Goal: Find specific page/section: Find specific page/section

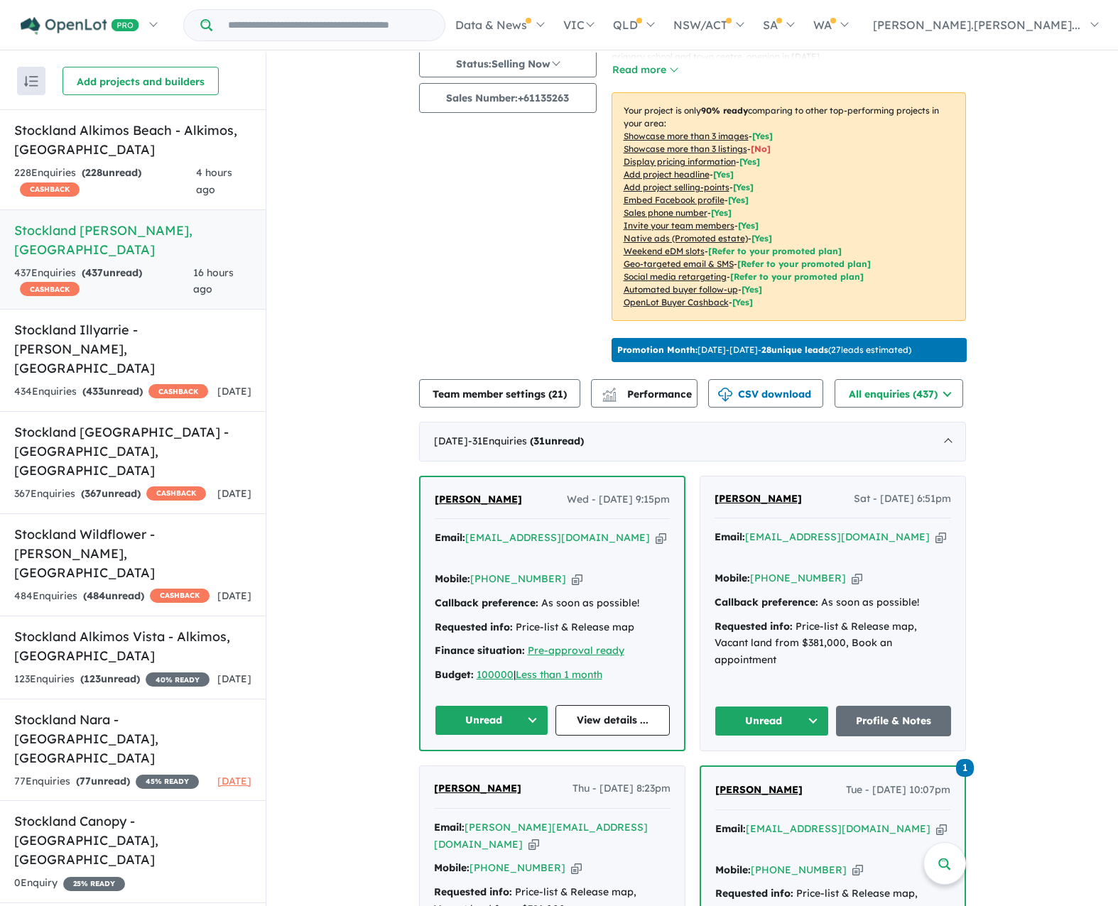
scroll to position [213, 0]
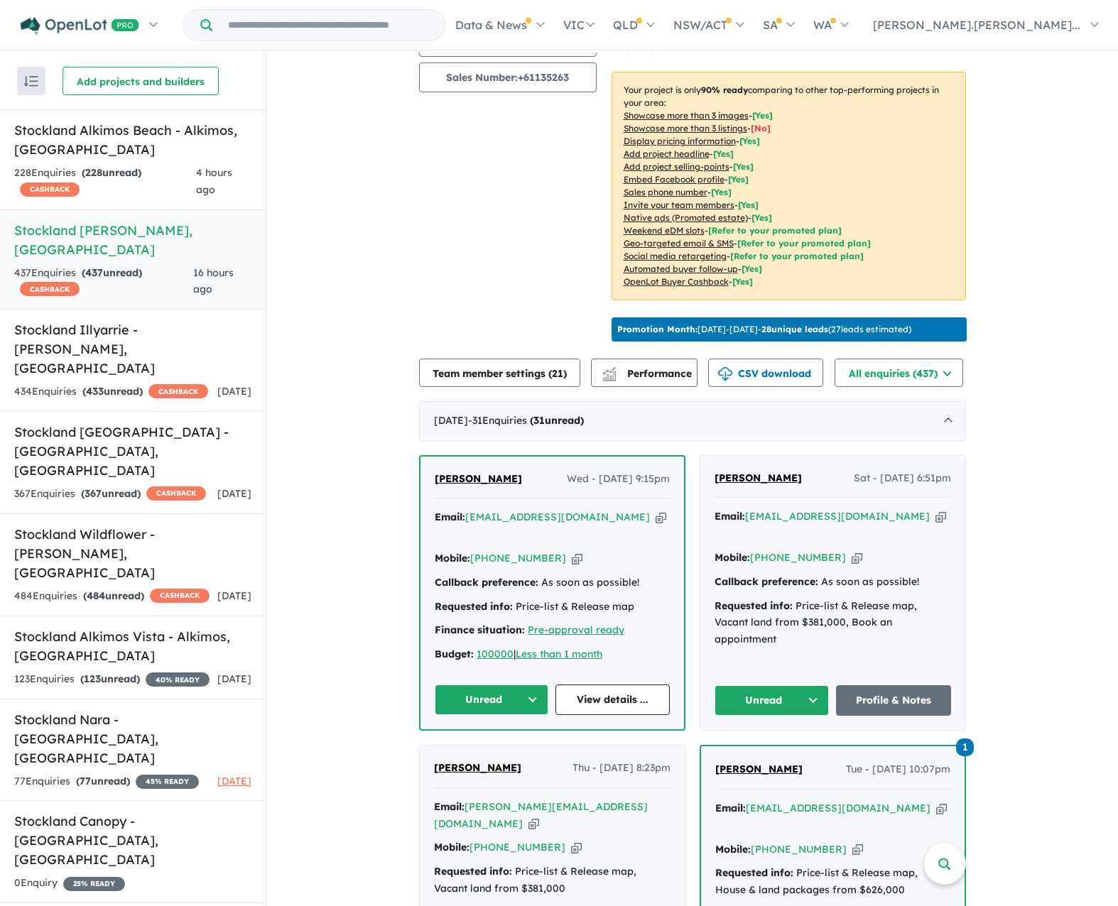
click at [525, 700] on button "Unread" at bounding box center [492, 700] width 114 height 31
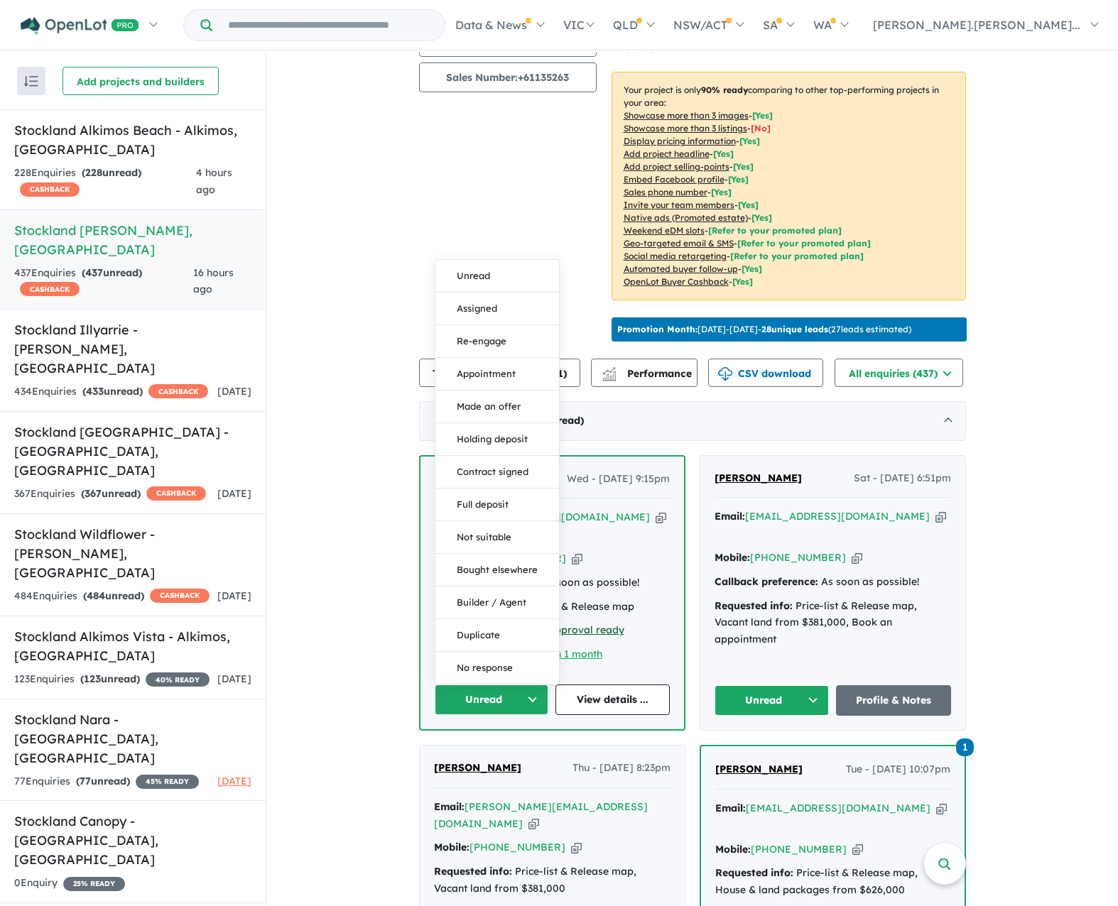
drag, startPoint x: 326, startPoint y: 563, endPoint x: 572, endPoint y: 629, distance: 254.4
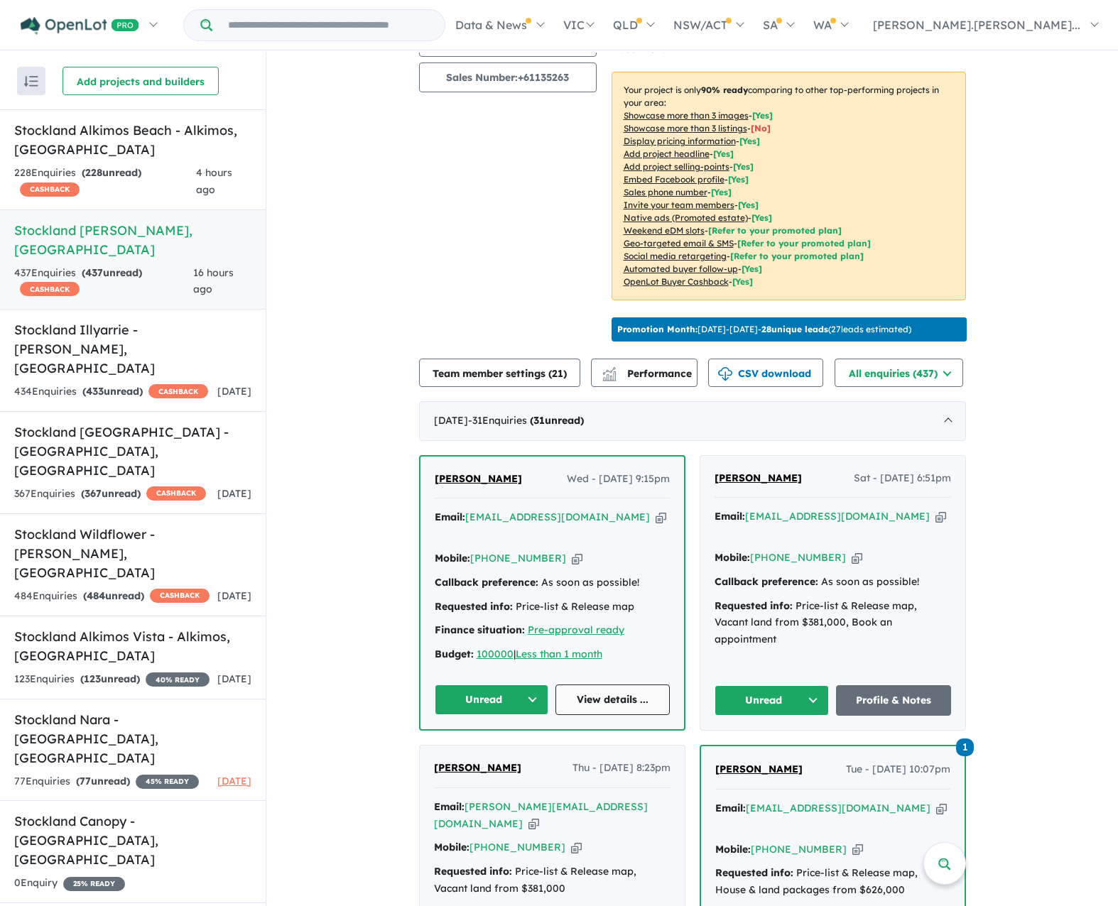
click at [611, 698] on link "View details ..." at bounding box center [612, 700] width 114 height 31
